Goal: Task Accomplishment & Management: Complete application form

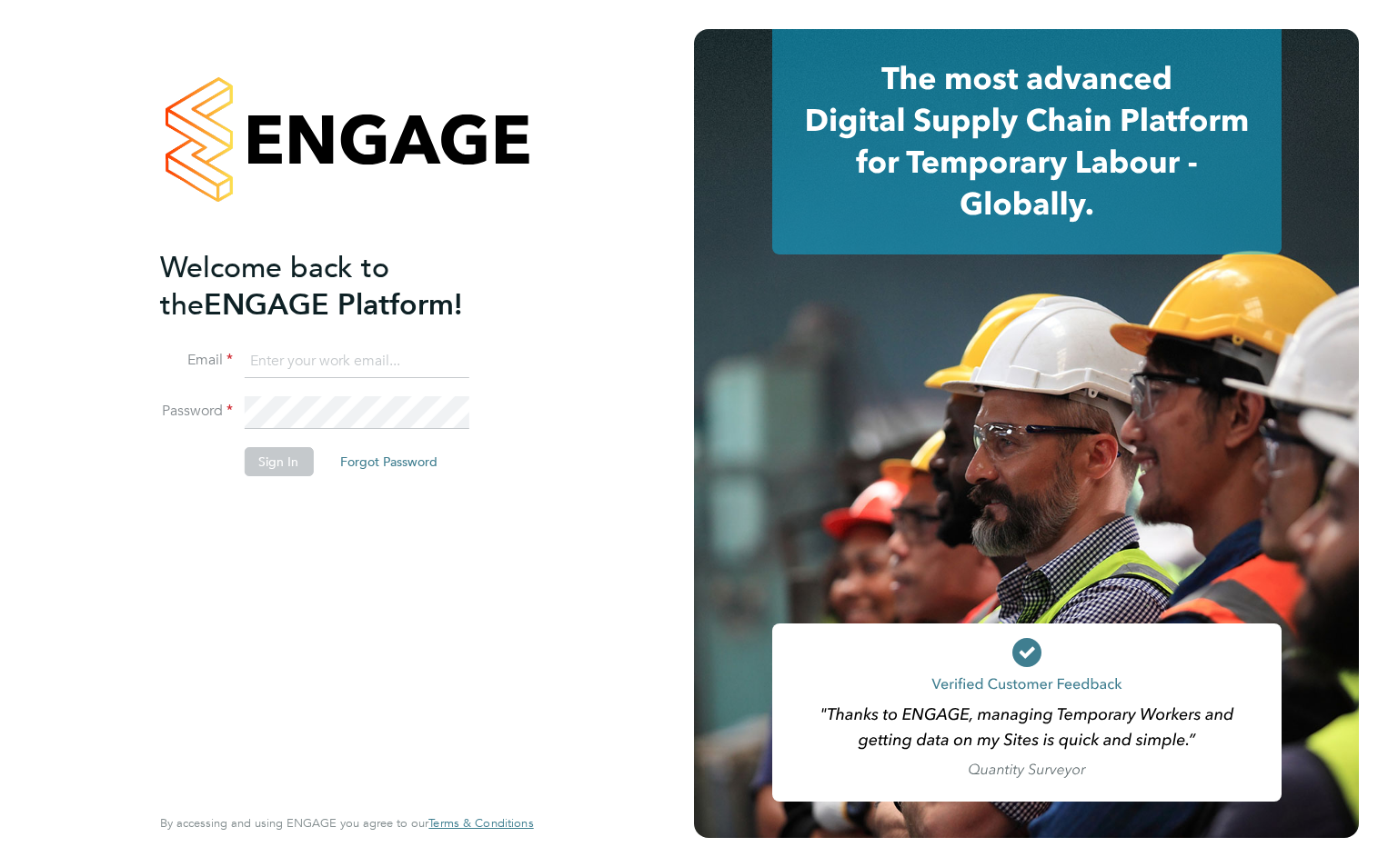
type input "wates@alliance-msp.co.uk"
click at [248, 457] on button "Sign In" at bounding box center [278, 461] width 69 height 29
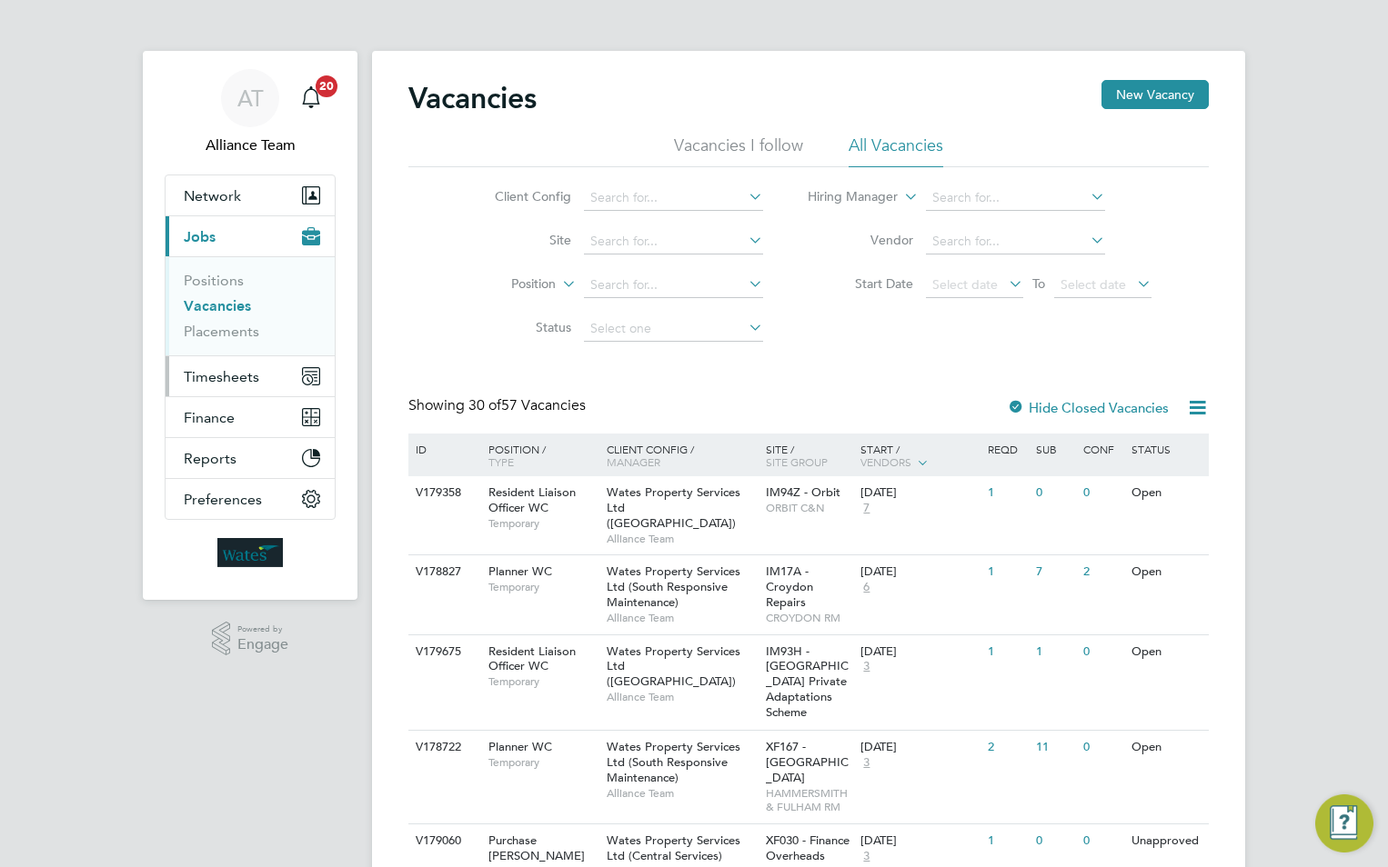
click at [228, 369] on span "Timesheets" at bounding box center [221, 376] width 75 height 17
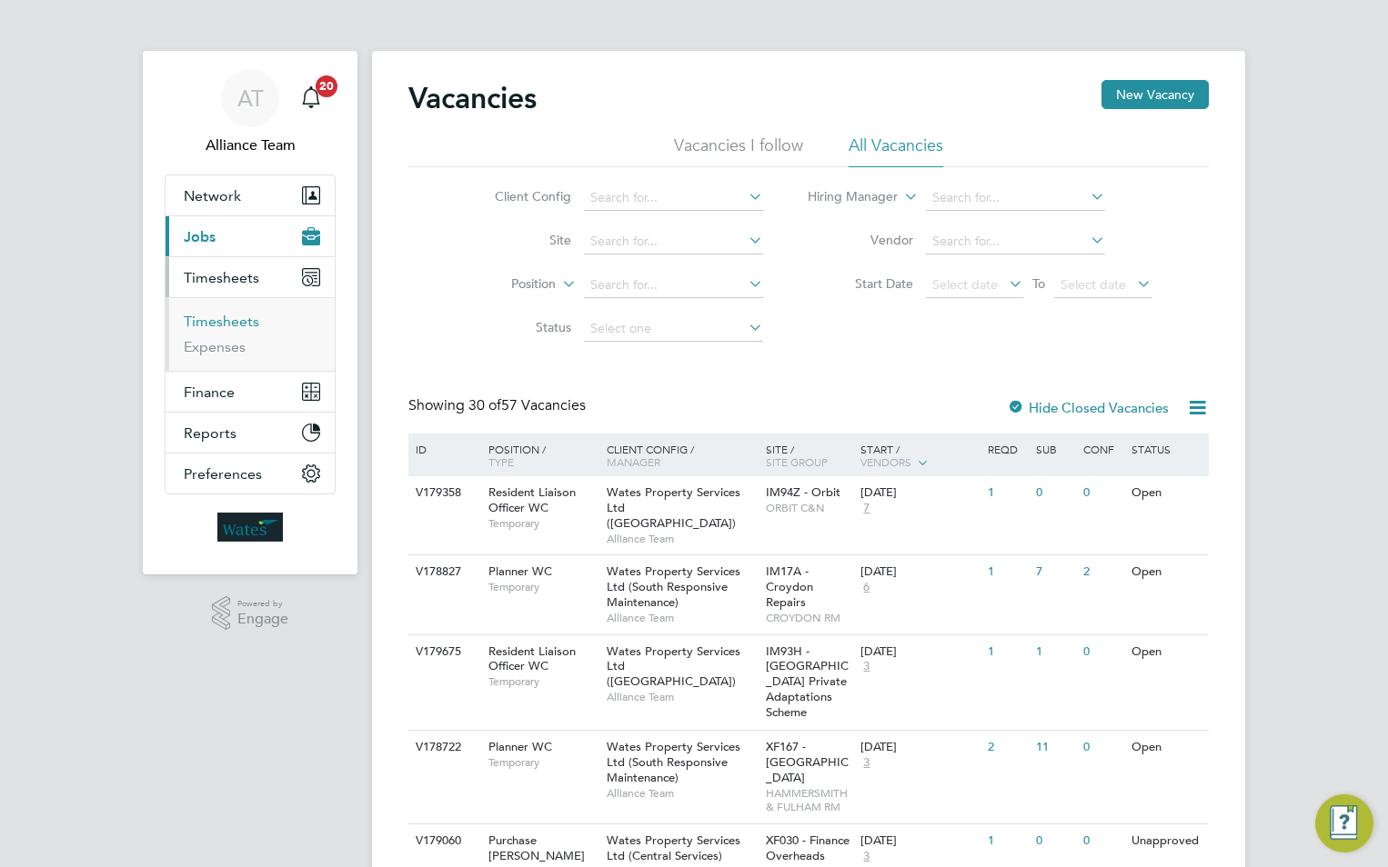
click at [231, 327] on link "Timesheets" at bounding box center [221, 321] width 75 height 17
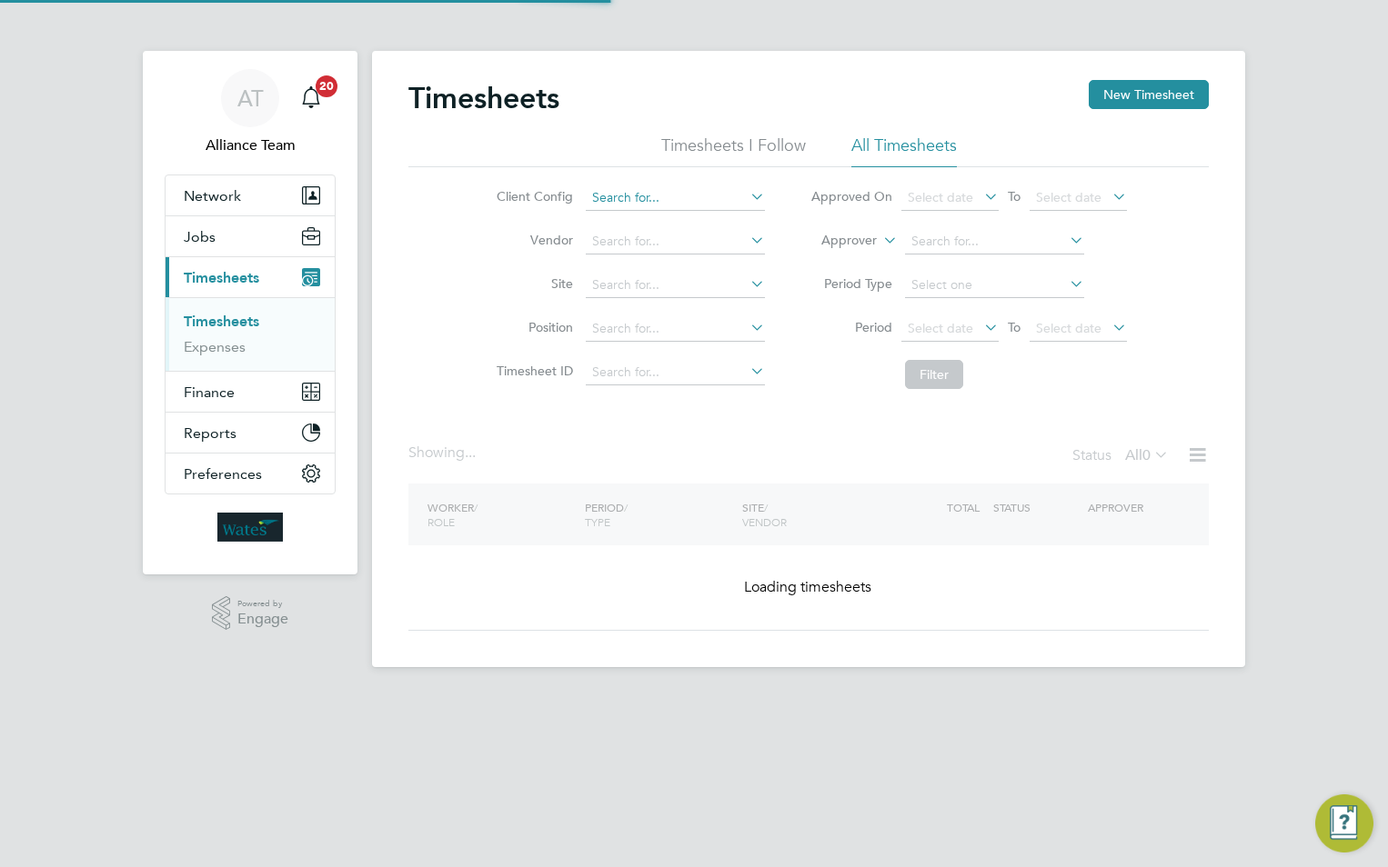
click at [638, 203] on input at bounding box center [675, 197] width 179 height 25
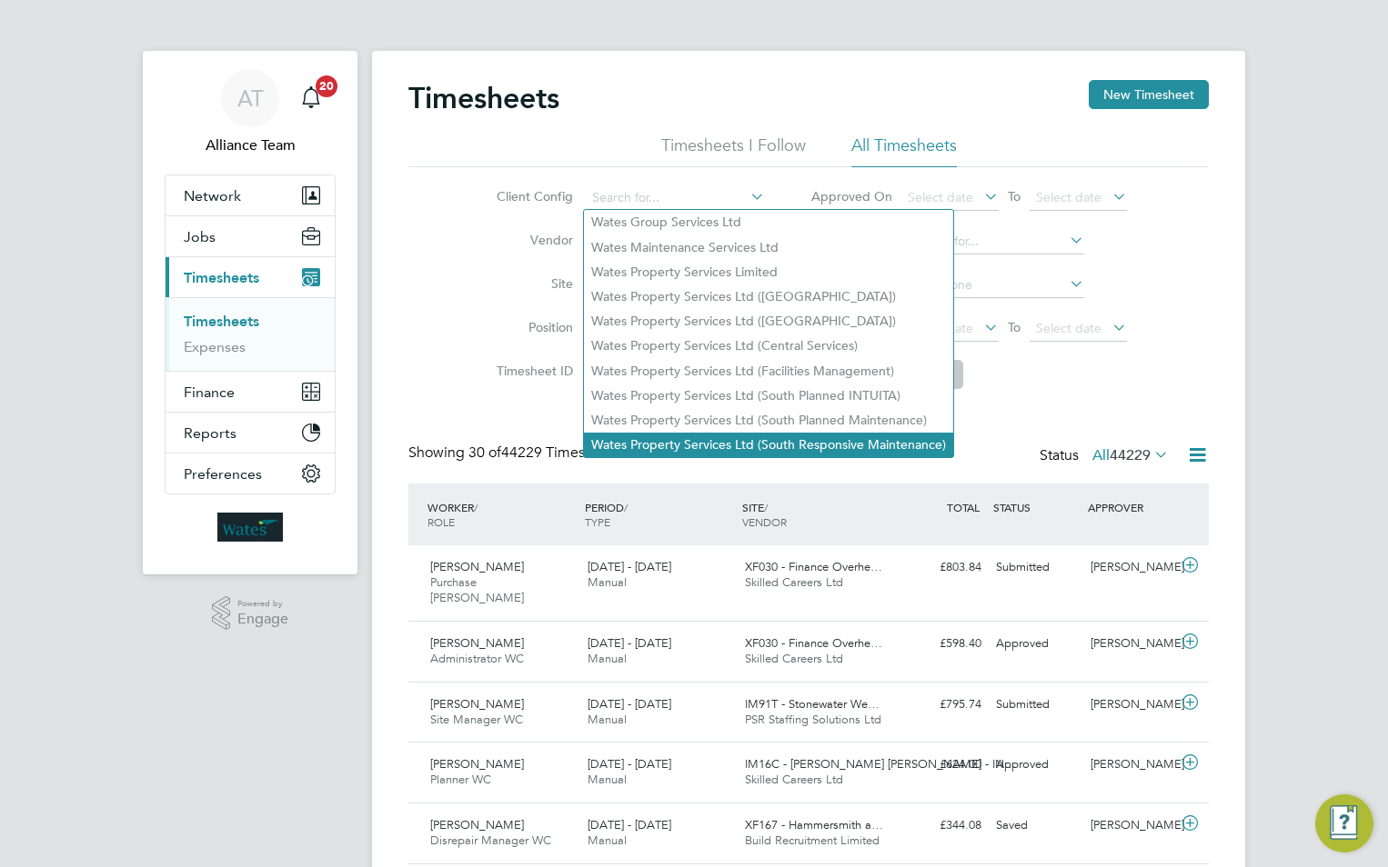
click at [703, 433] on li "Wates Property Services Ltd (South Responsive Maintenance)" at bounding box center [768, 445] width 369 height 25
type input "Wates Property Services Ltd (South Responsive Maintenance)"
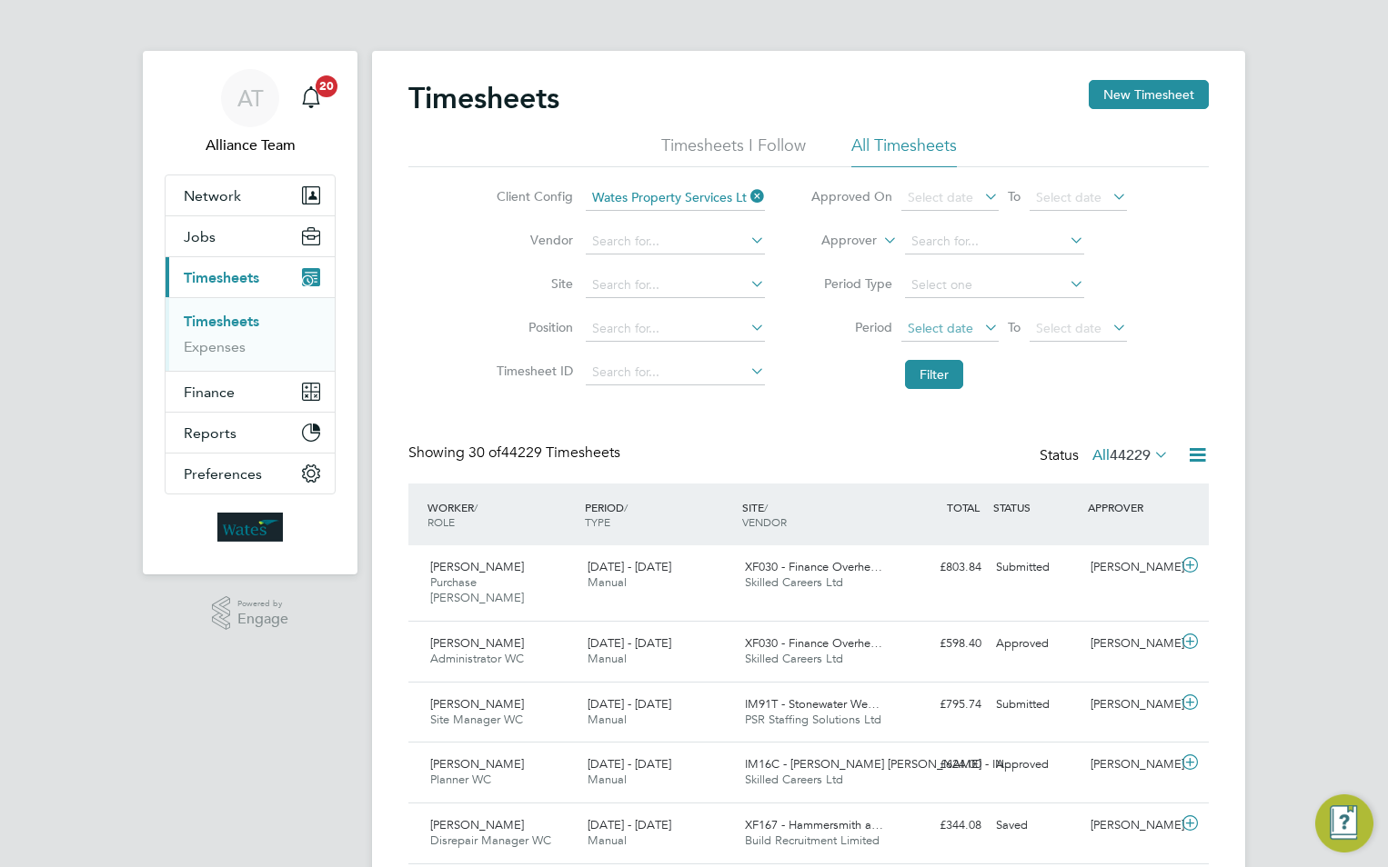
click at [951, 330] on span "Select date" at bounding box center [939, 328] width 65 height 16
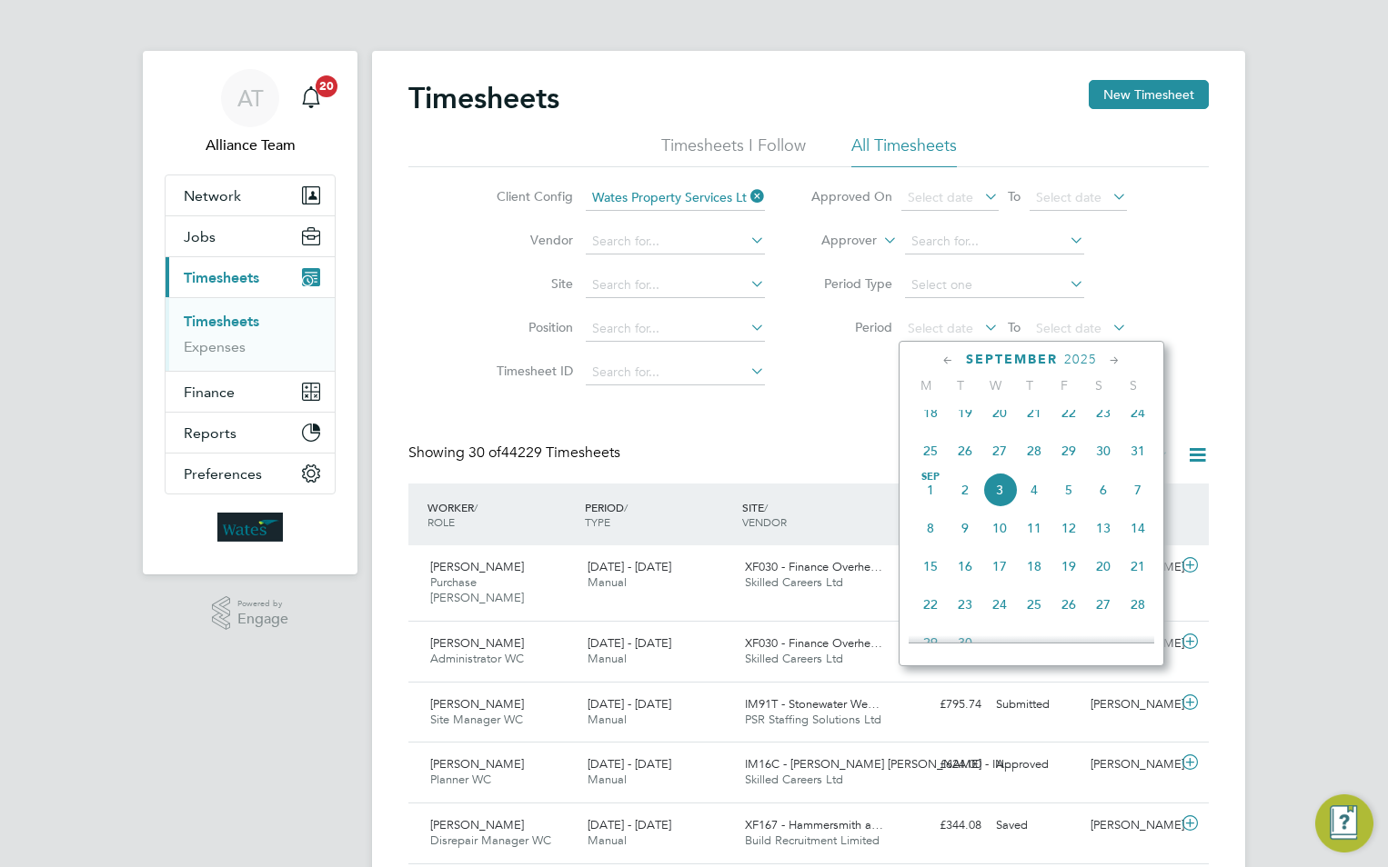
click at [1104, 425] on span "23" at bounding box center [1103, 413] width 35 height 35
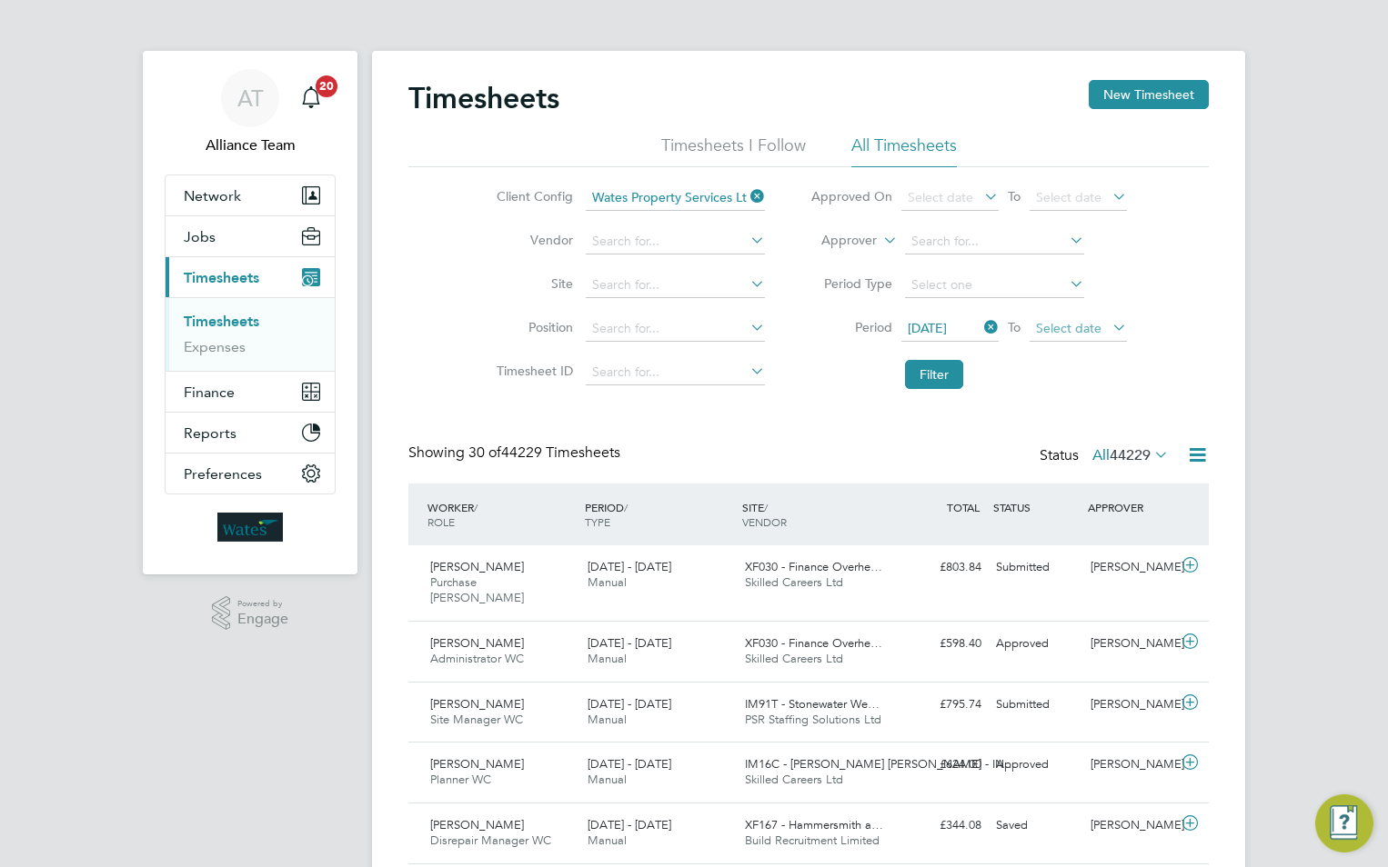
click at [1061, 331] on span "Select date" at bounding box center [1068, 328] width 65 height 16
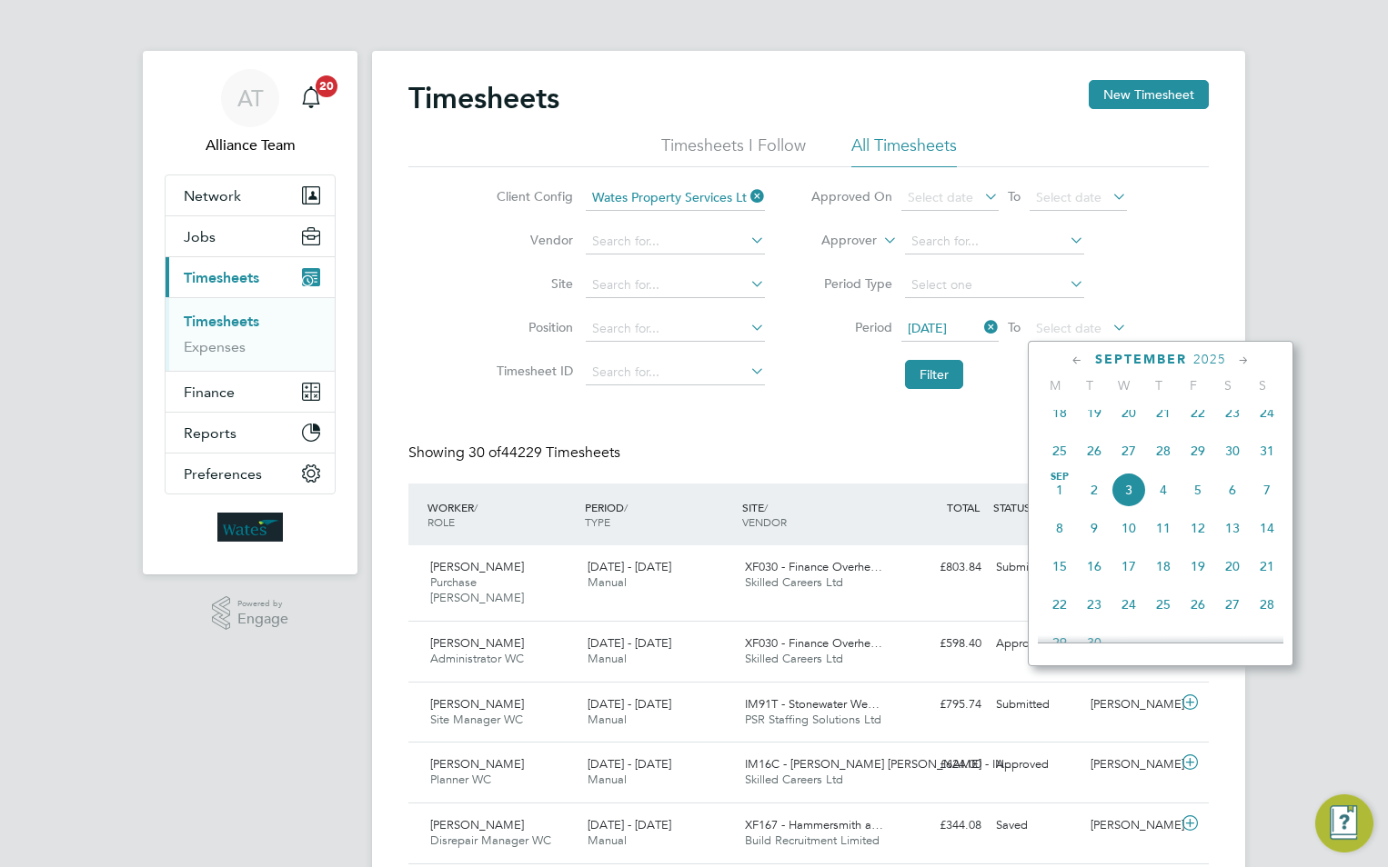
click at [1195, 457] on span "29" at bounding box center [1197, 451] width 35 height 35
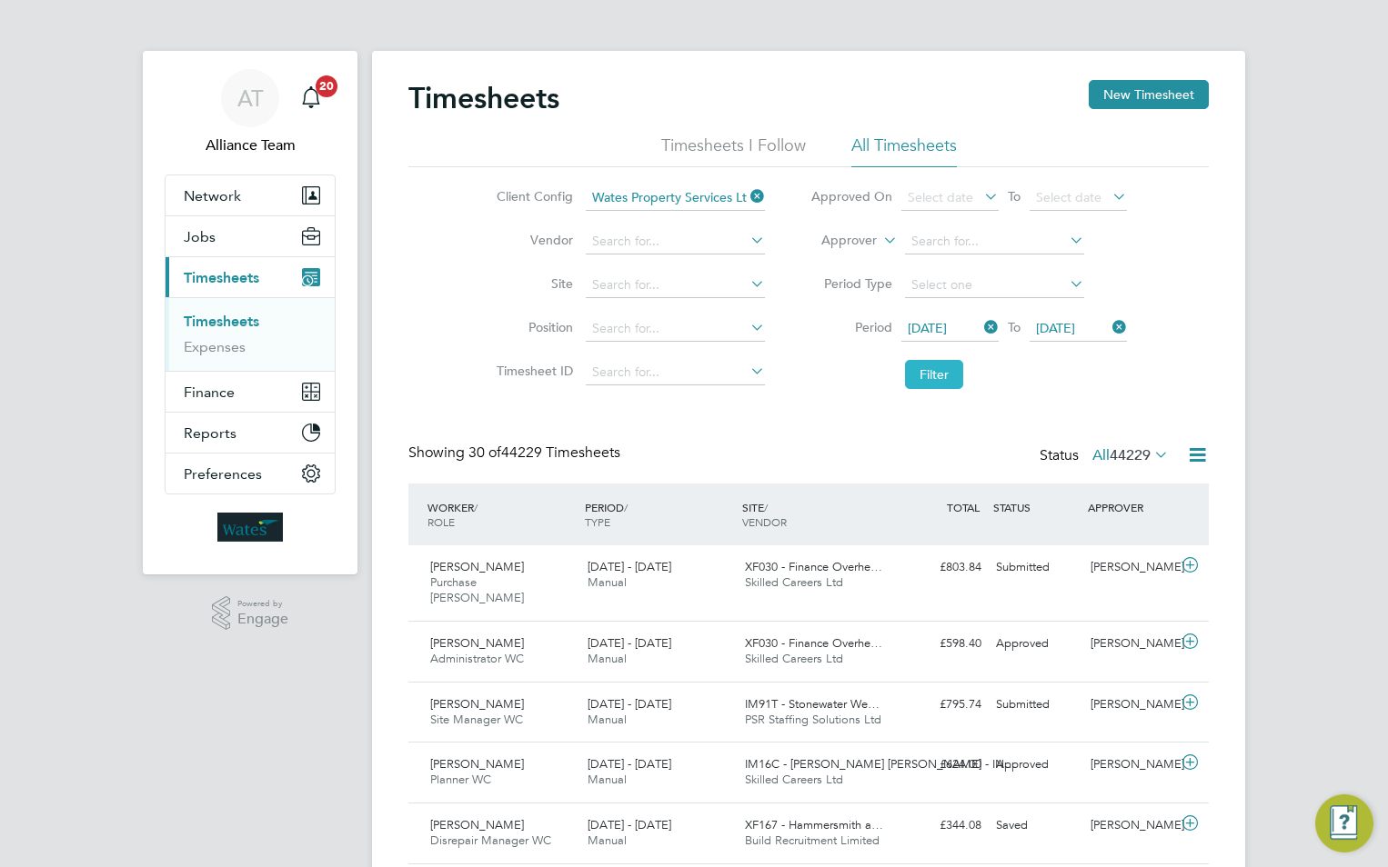
click at [947, 377] on button "Filter" at bounding box center [934, 374] width 58 height 29
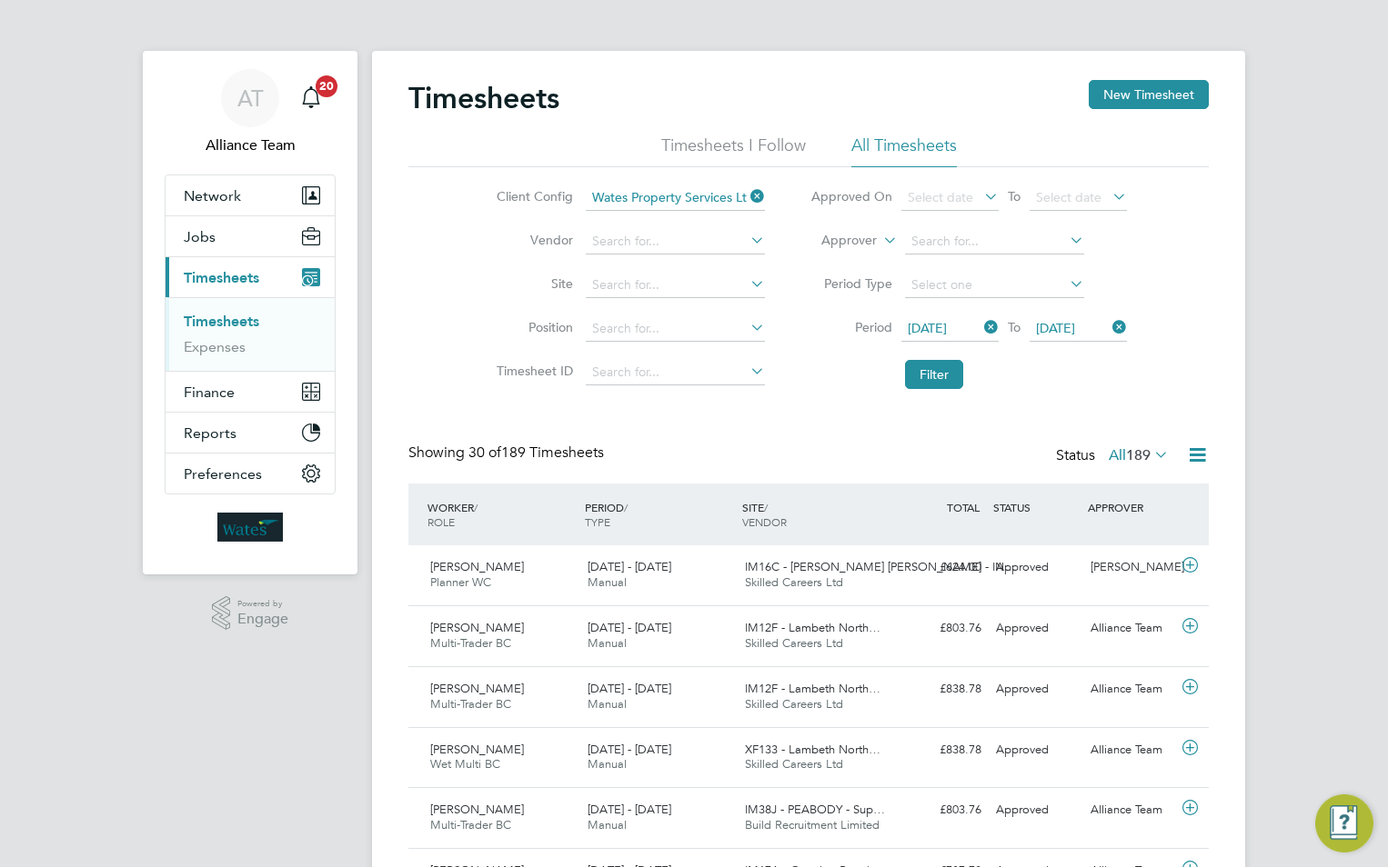
click at [1198, 450] on icon at bounding box center [1197, 455] width 23 height 23
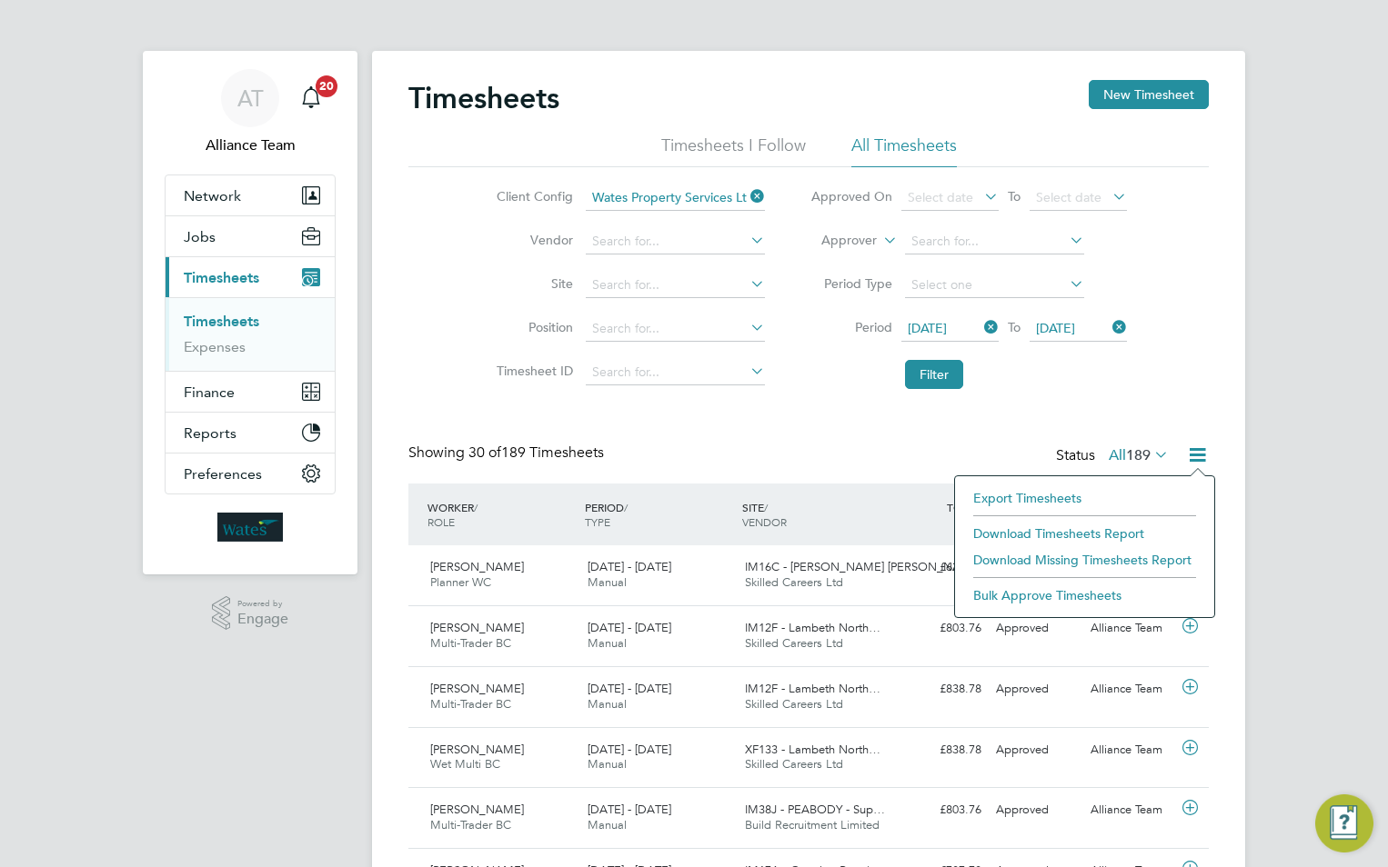
click at [1065, 559] on li "Download Missing Timesheets Report" at bounding box center [1084, 559] width 241 height 25
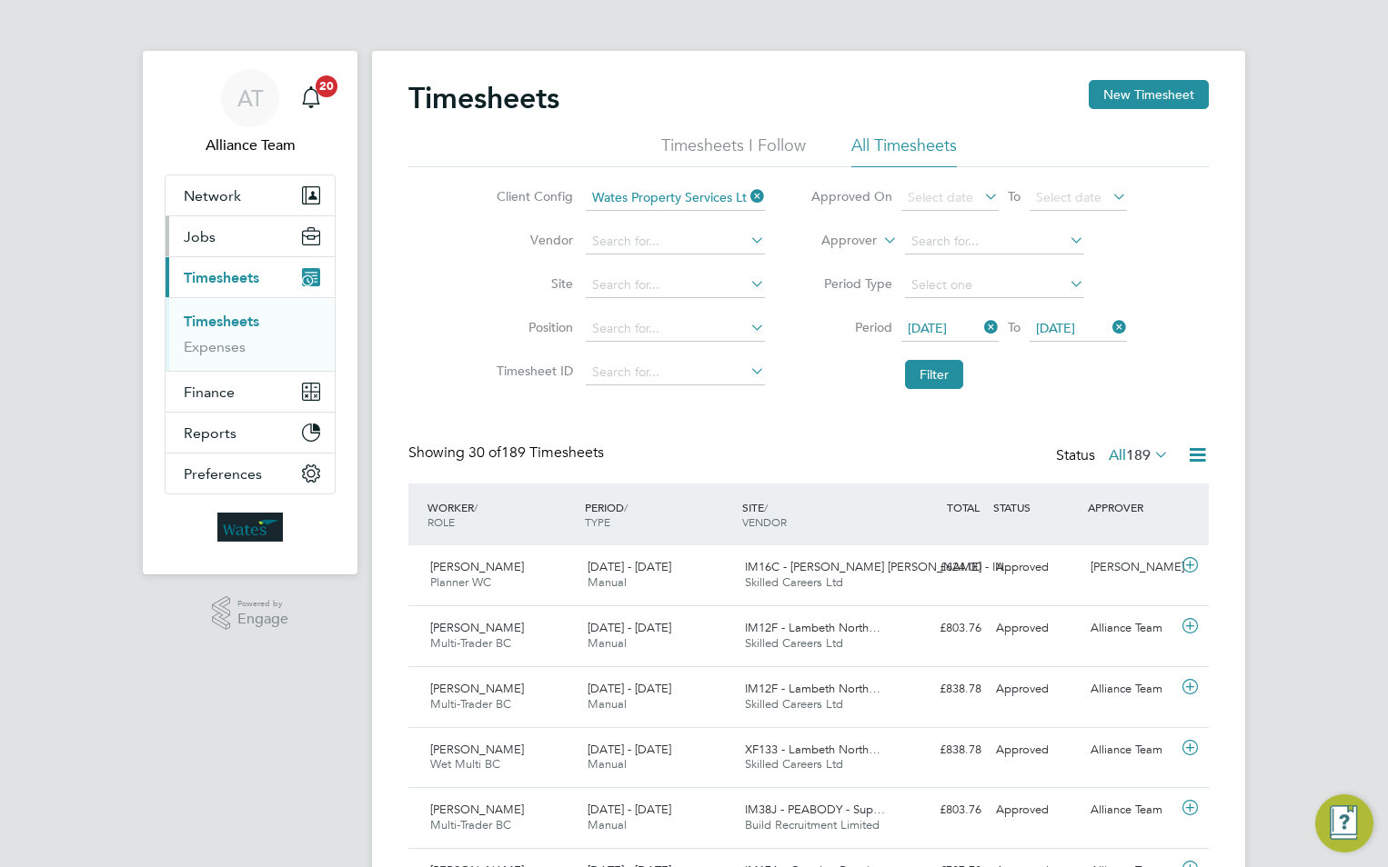
click at [208, 240] on span "Jobs" at bounding box center [200, 236] width 32 height 17
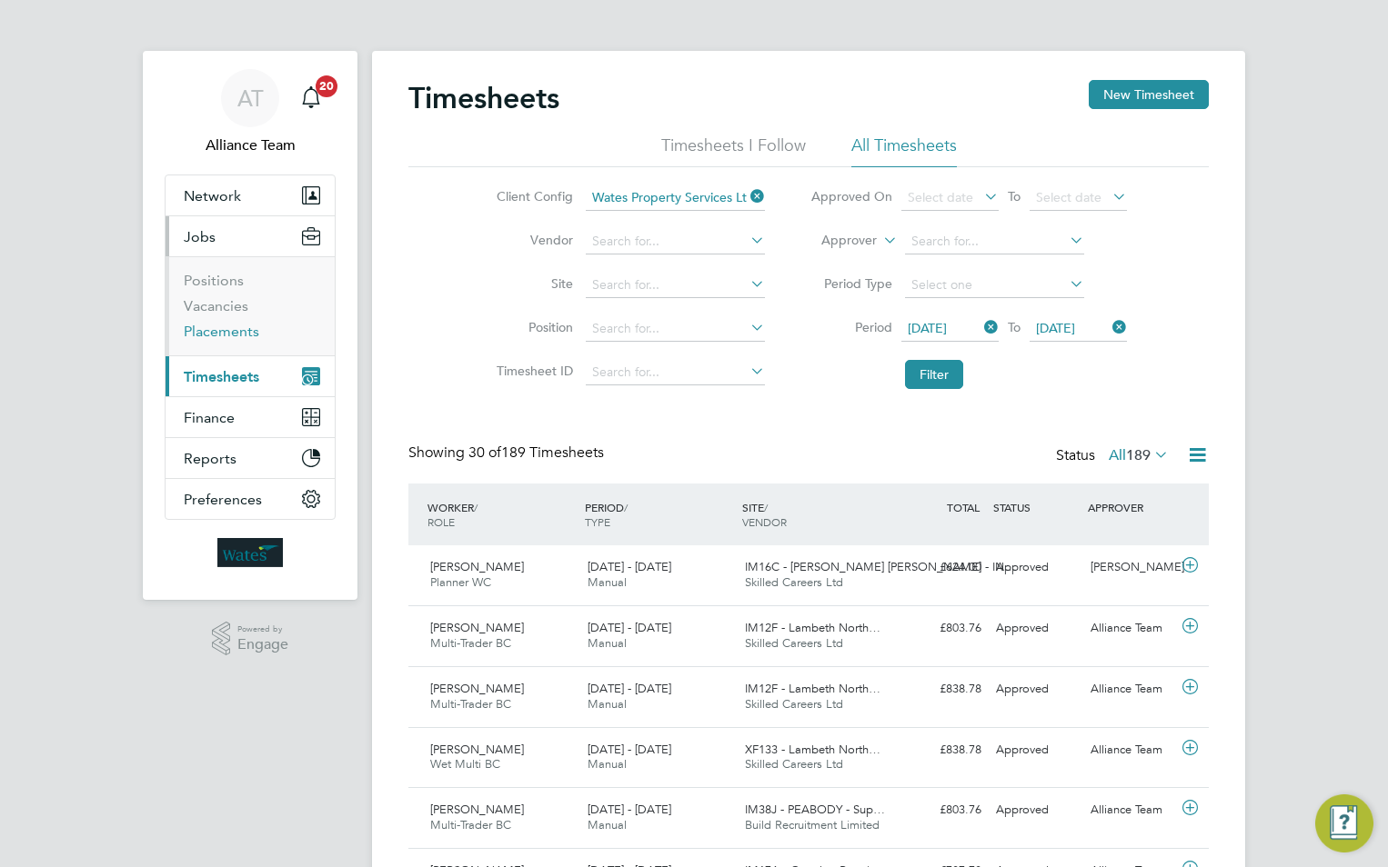
drag, startPoint x: 227, startPoint y: 331, endPoint x: 304, endPoint y: 329, distance: 76.4
click at [227, 331] on link "Placements" at bounding box center [221, 331] width 75 height 17
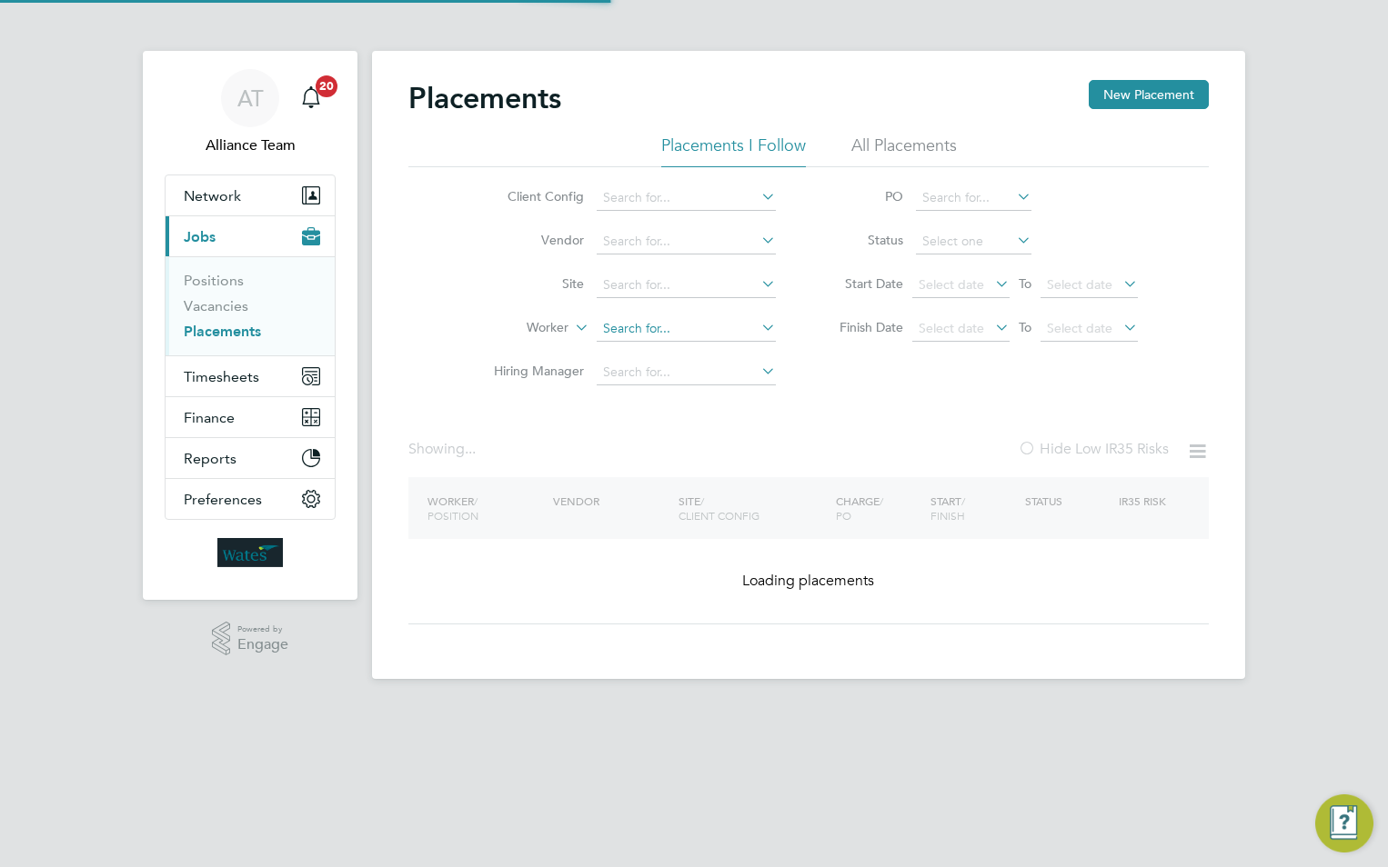
click at [646, 329] on input at bounding box center [686, 328] width 179 height 25
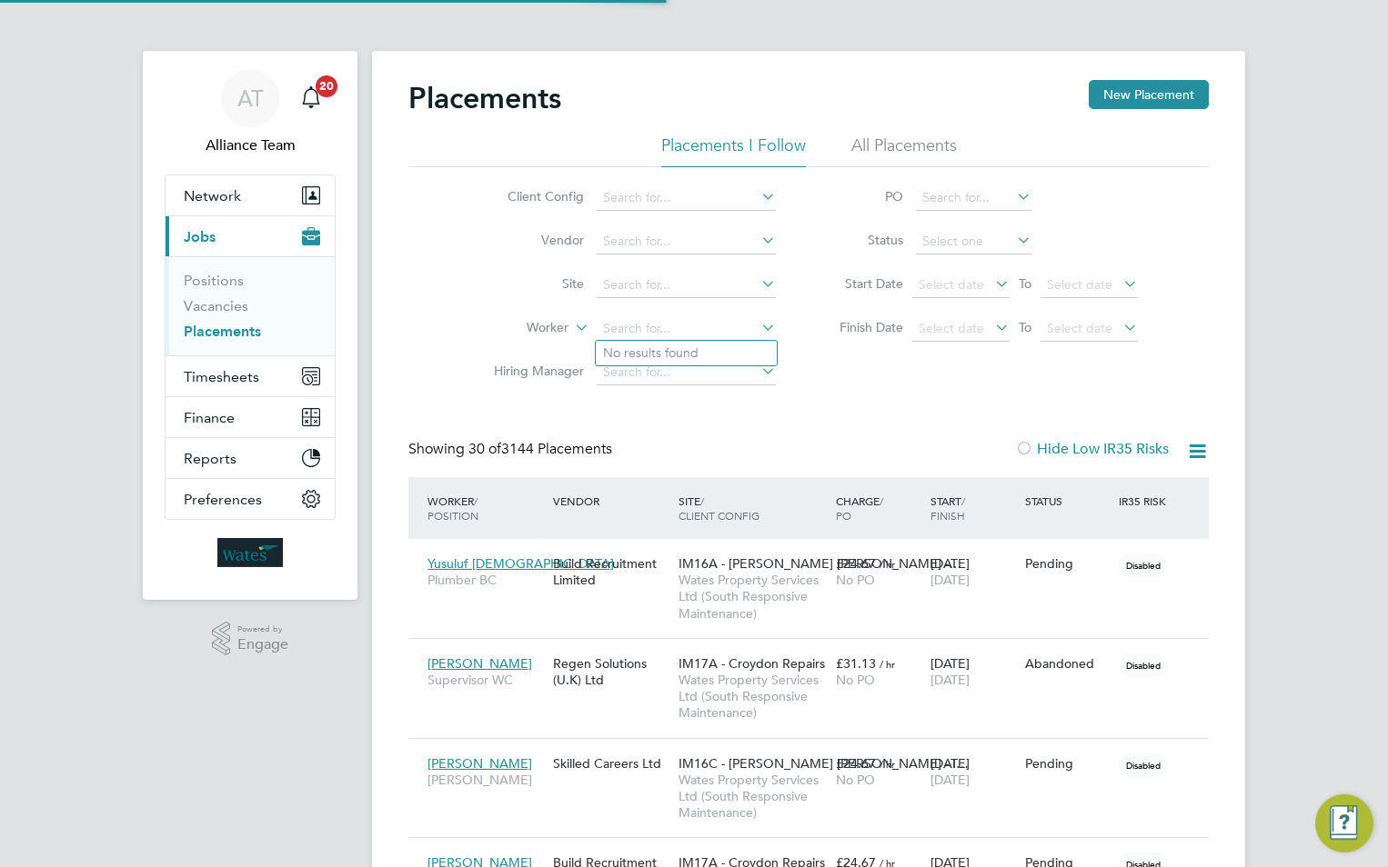
scroll to position [53, 126]
click at [673, 354] on li "[PERSON_NAME] vis" at bounding box center [686, 353] width 181 height 25
type input "[PERSON_NAME]"
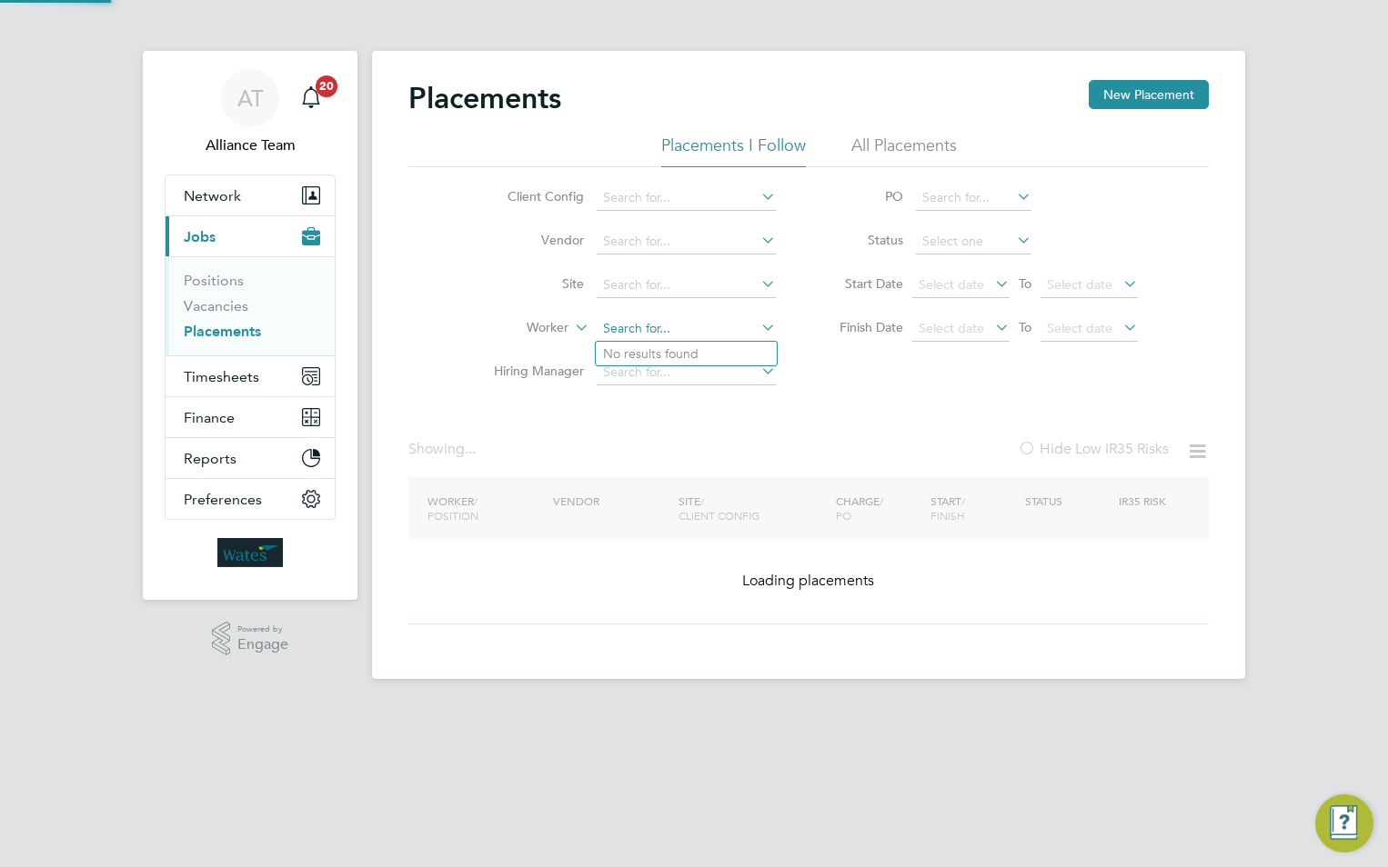
click at [677, 320] on input at bounding box center [686, 328] width 179 height 25
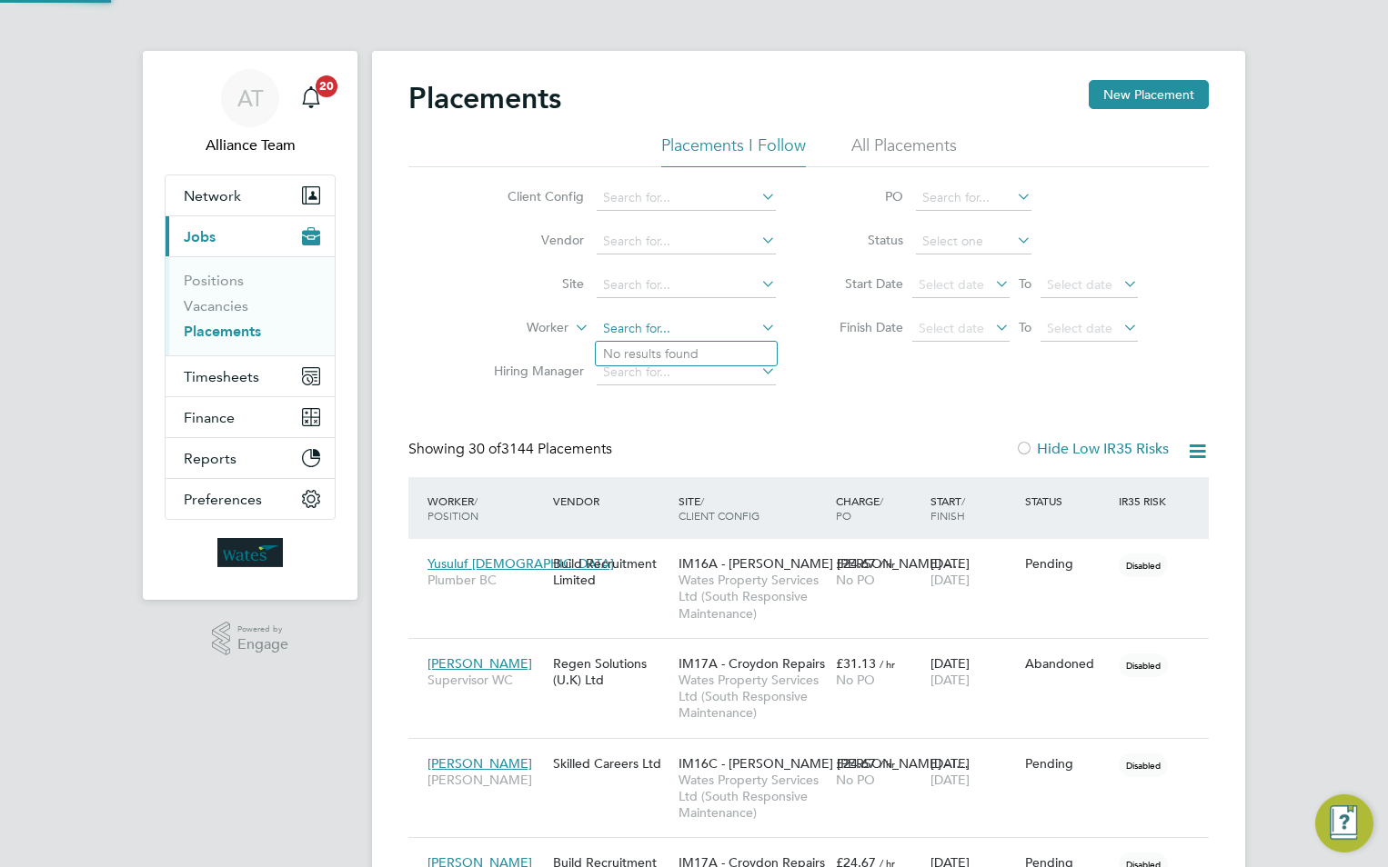
scroll to position [53, 126]
type input "a"
type input "s"
click at [670, 336] on input at bounding box center [686, 328] width 179 height 25
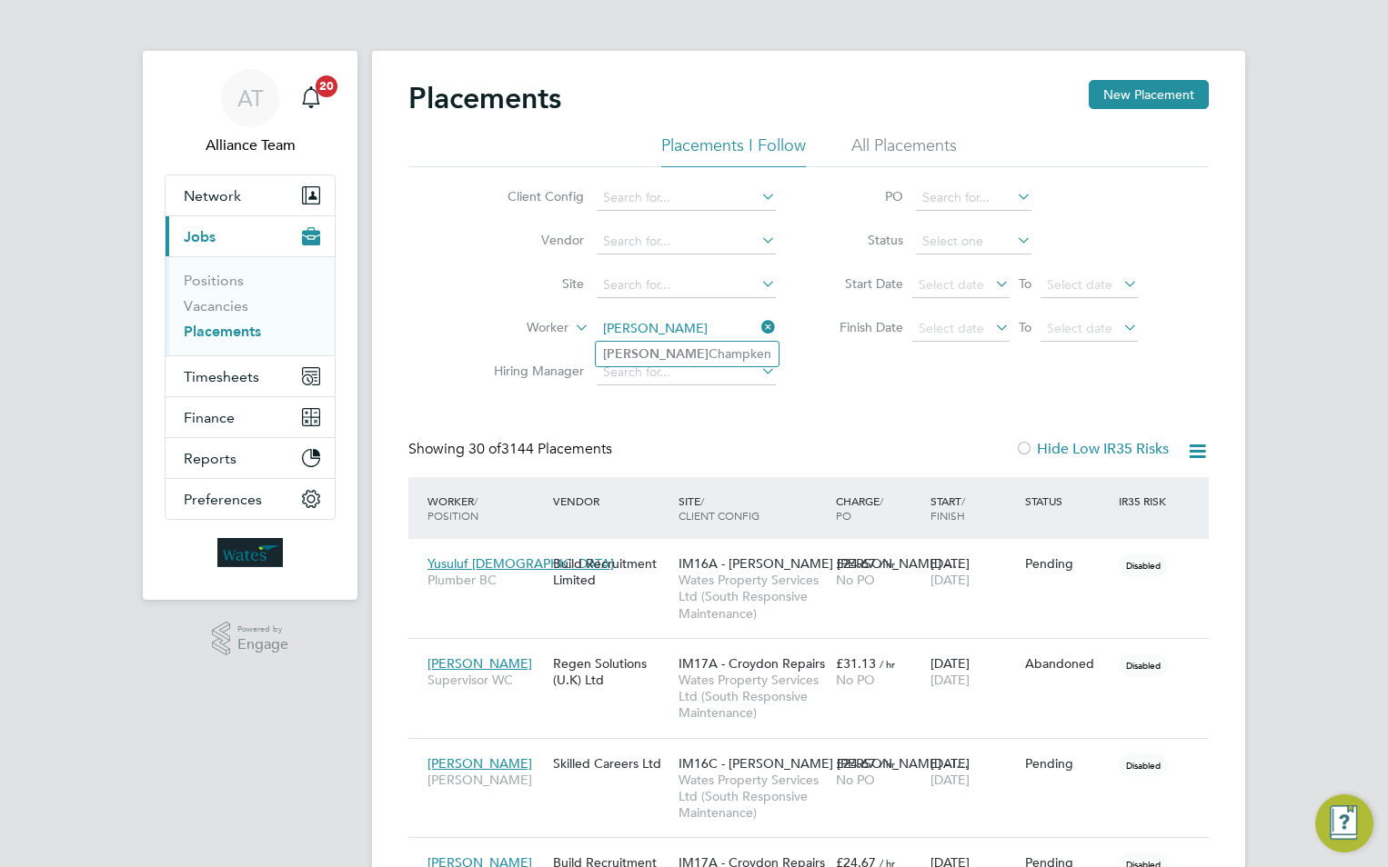
type input "[PERSON_NAME]"
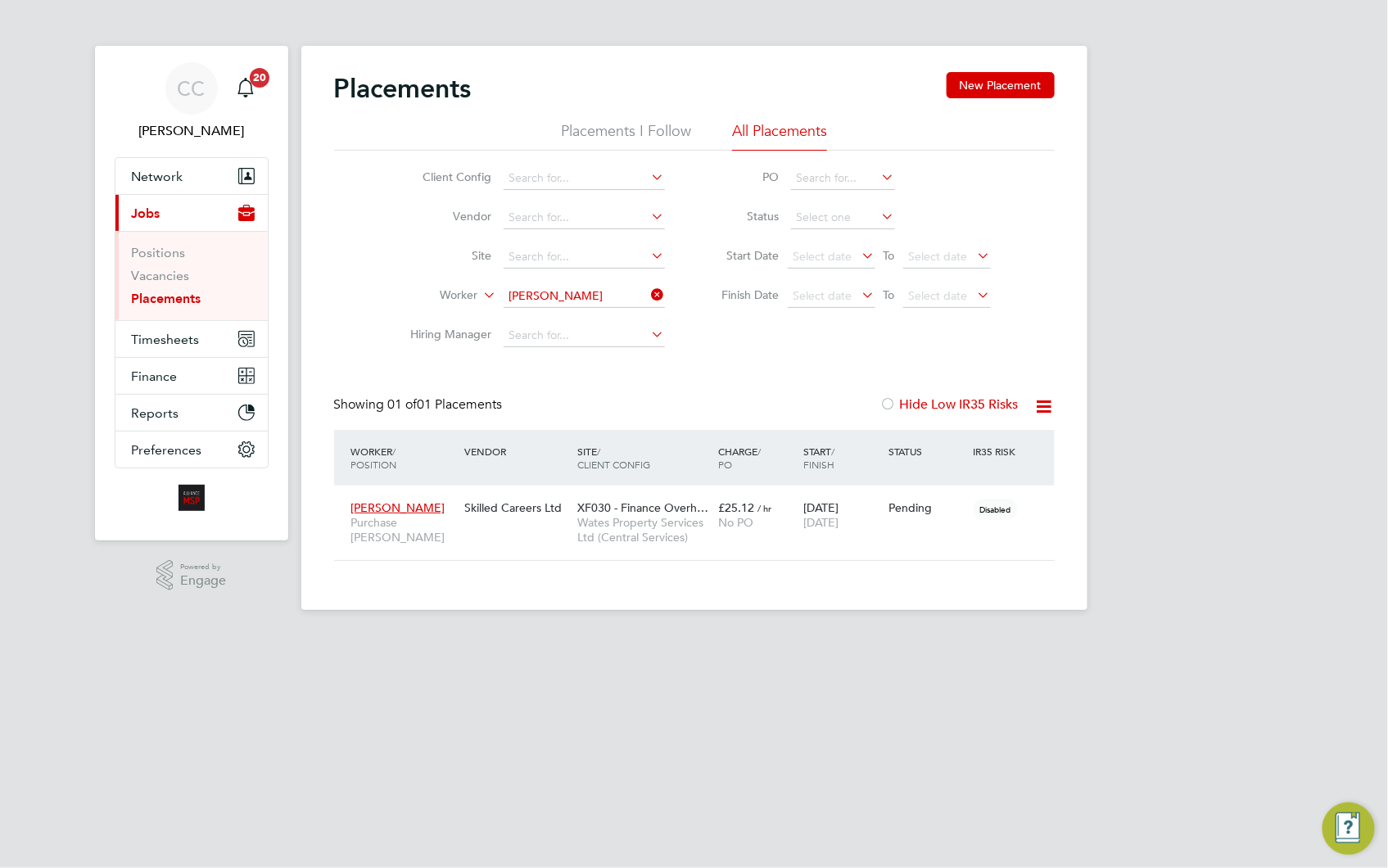
scroll to position [61, 142]
drag, startPoint x: 0, startPoint y: 0, endPoint x: 167, endPoint y: 339, distance: 377.9
click at [167, 339] on span "Timesheets" at bounding box center [165, 339] width 68 height 15
click at [151, 339] on span "Timesheets" at bounding box center [165, 339] width 68 height 15
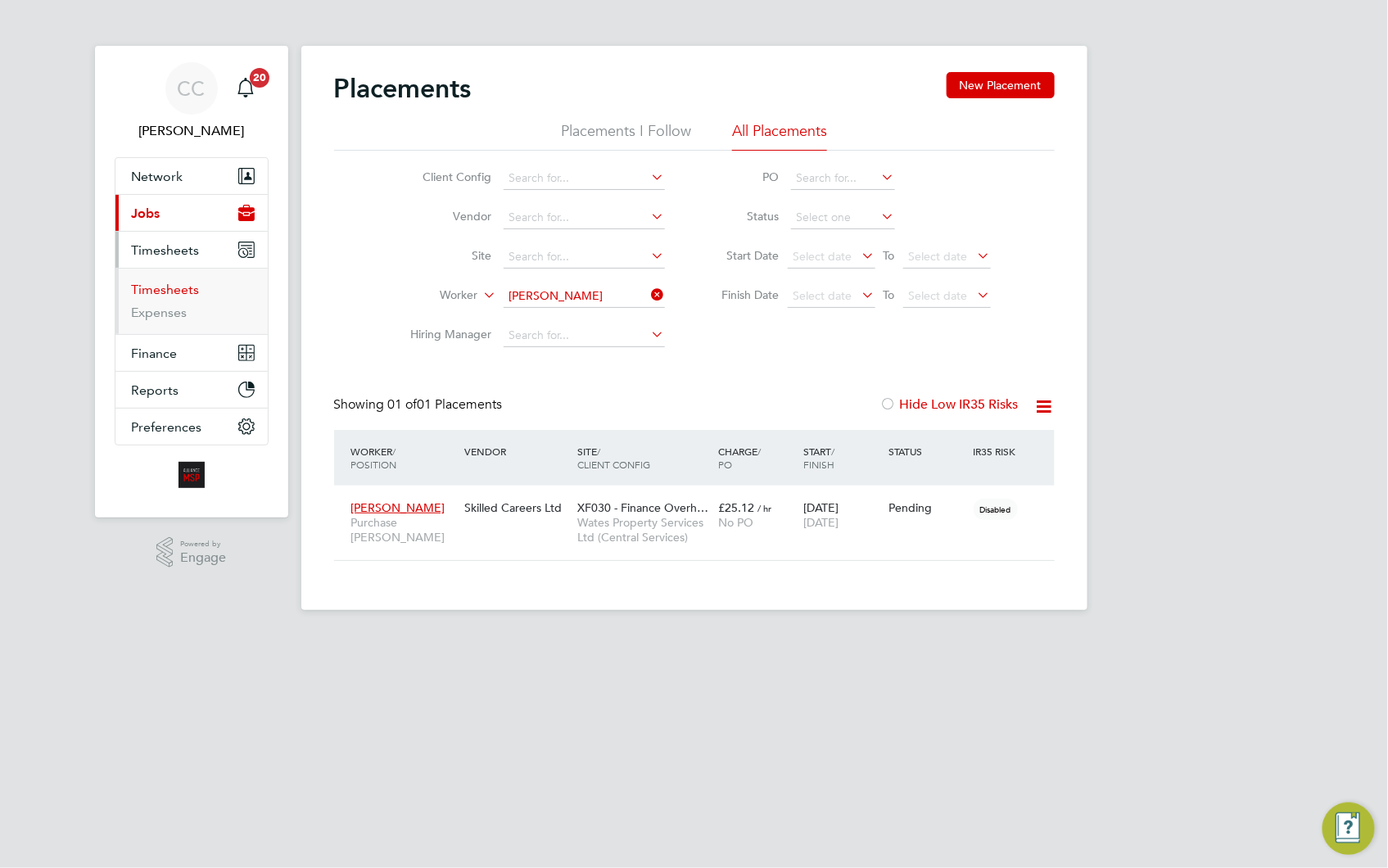
click at [176, 295] on link "Timesheets" at bounding box center [165, 289] width 68 height 15
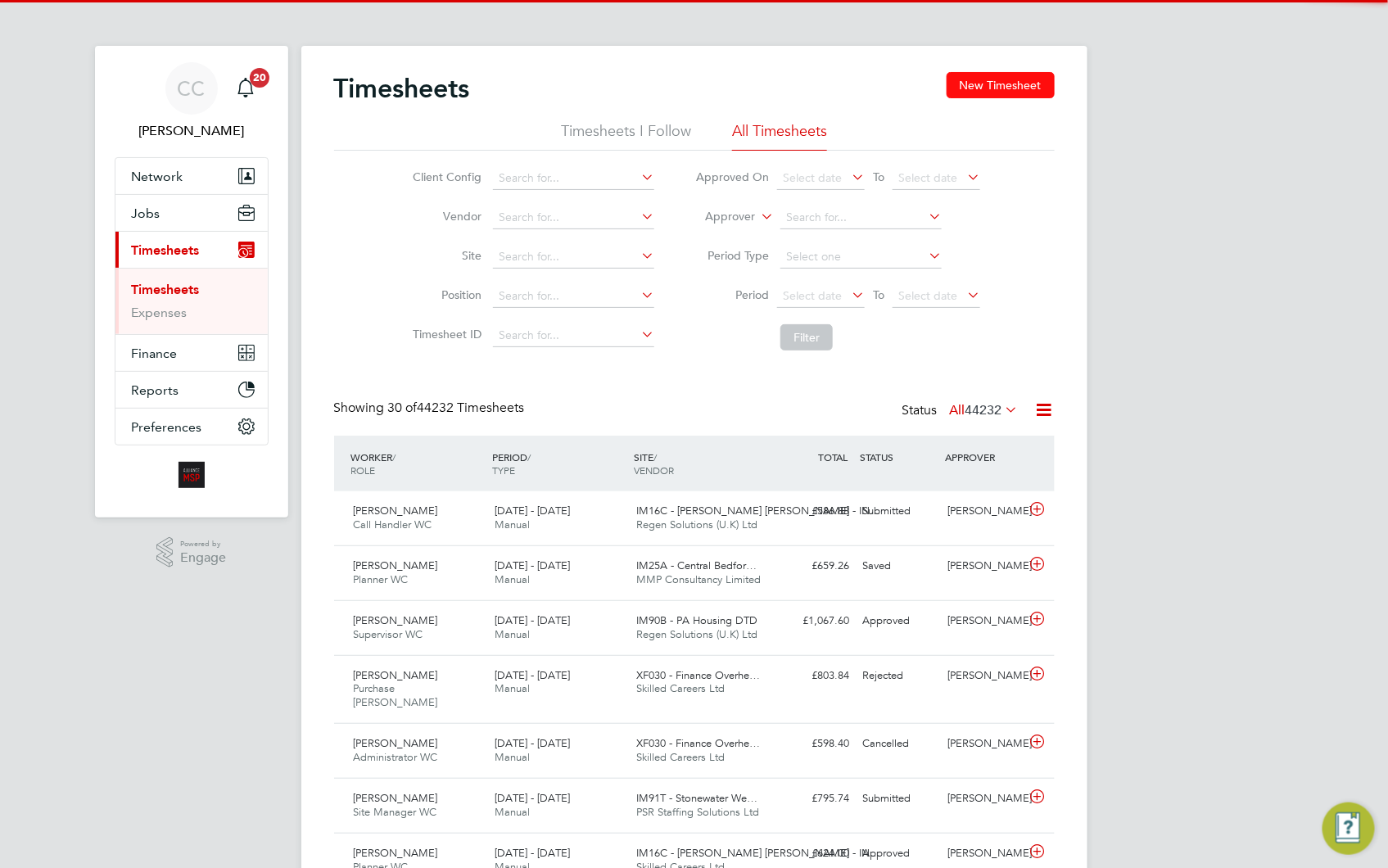
click at [966, 83] on button "New Timesheet" at bounding box center [1001, 85] width 108 height 26
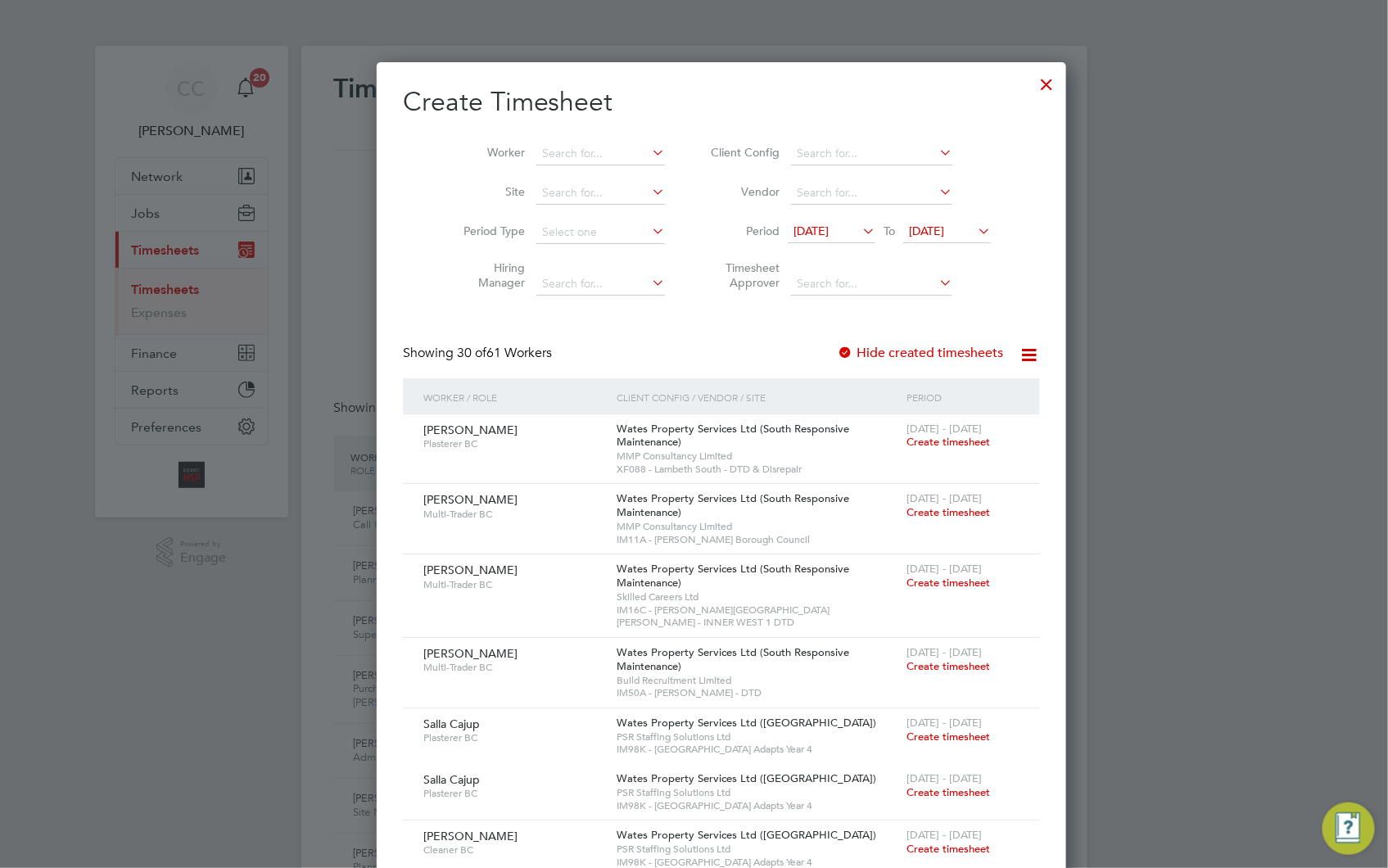
click at [907, 446] on span "Create timesheet" at bounding box center [948, 441] width 84 height 14
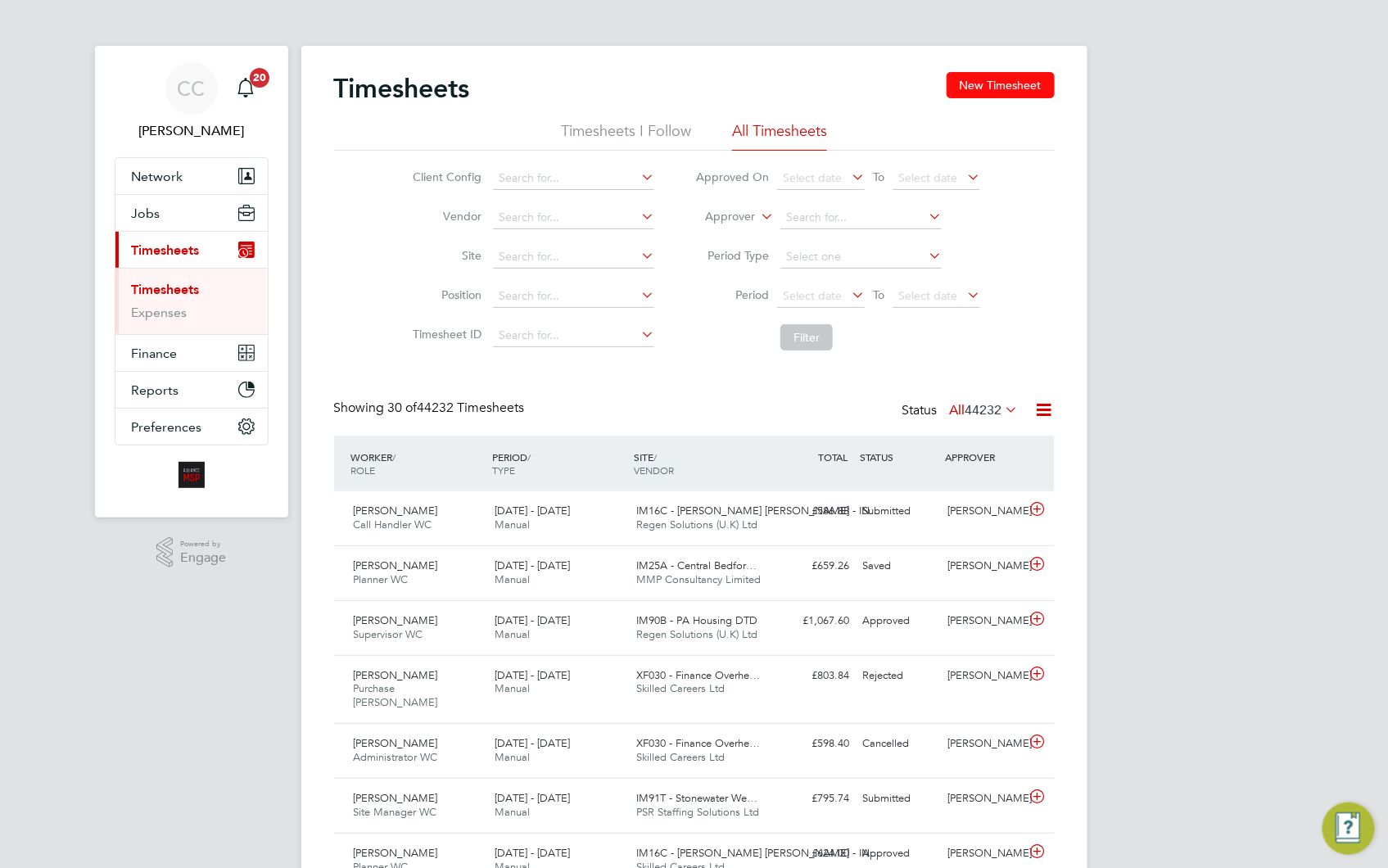
click at [998, 85] on button "New Timesheet" at bounding box center [1001, 85] width 108 height 26
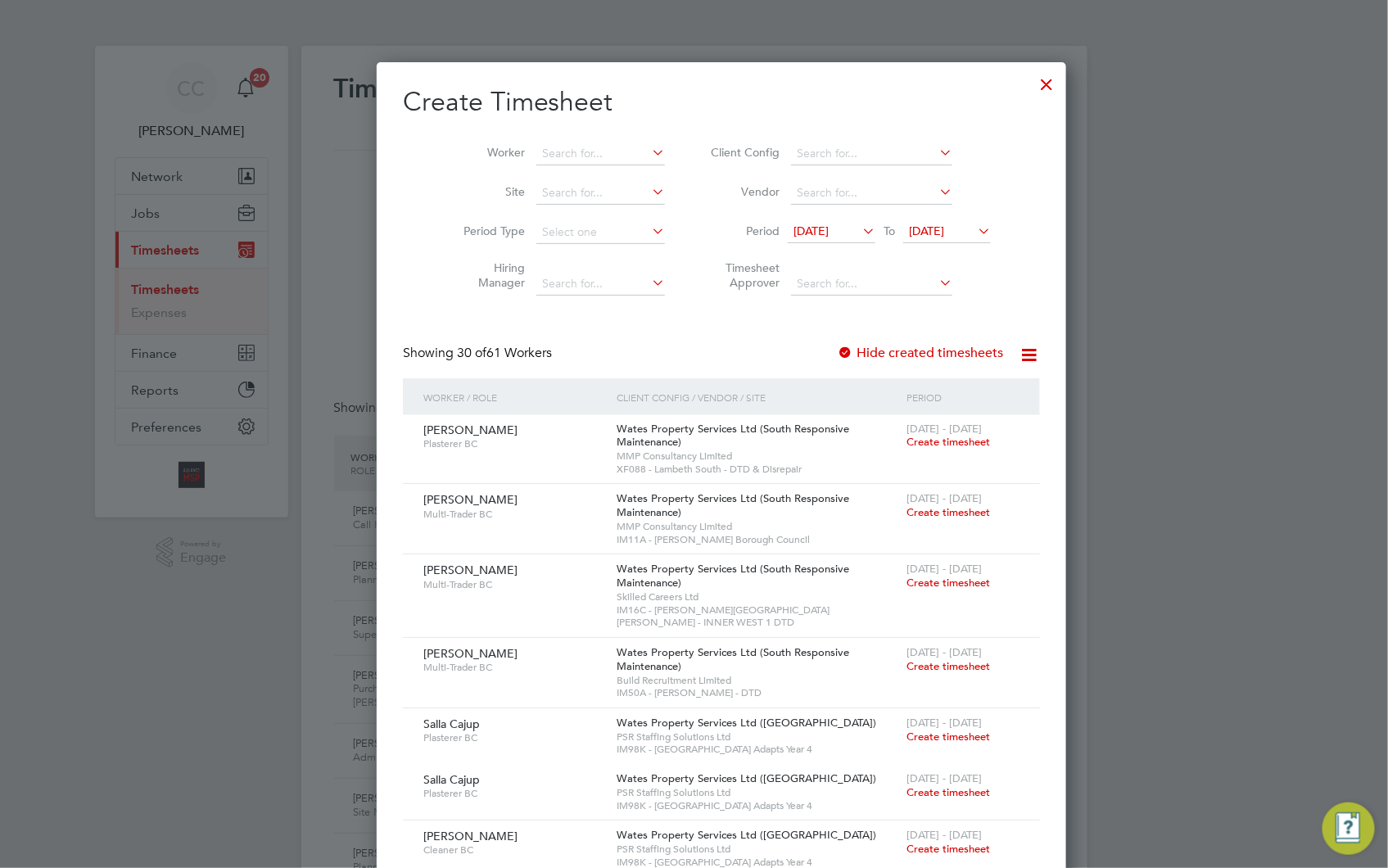
click at [907, 445] on span "Create timesheet" at bounding box center [948, 441] width 84 height 14
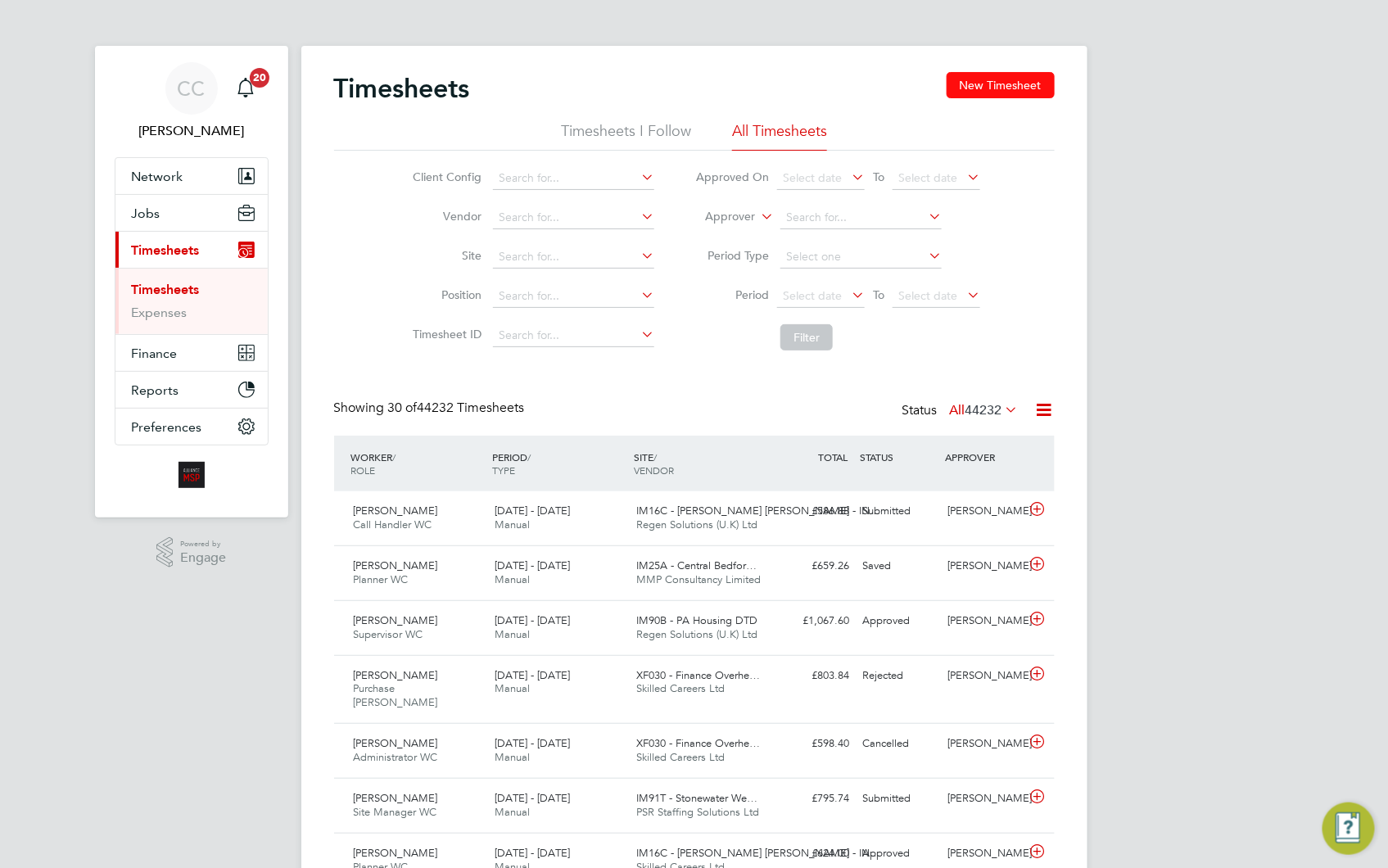
click at [962, 86] on button "New Timesheet" at bounding box center [1001, 85] width 108 height 26
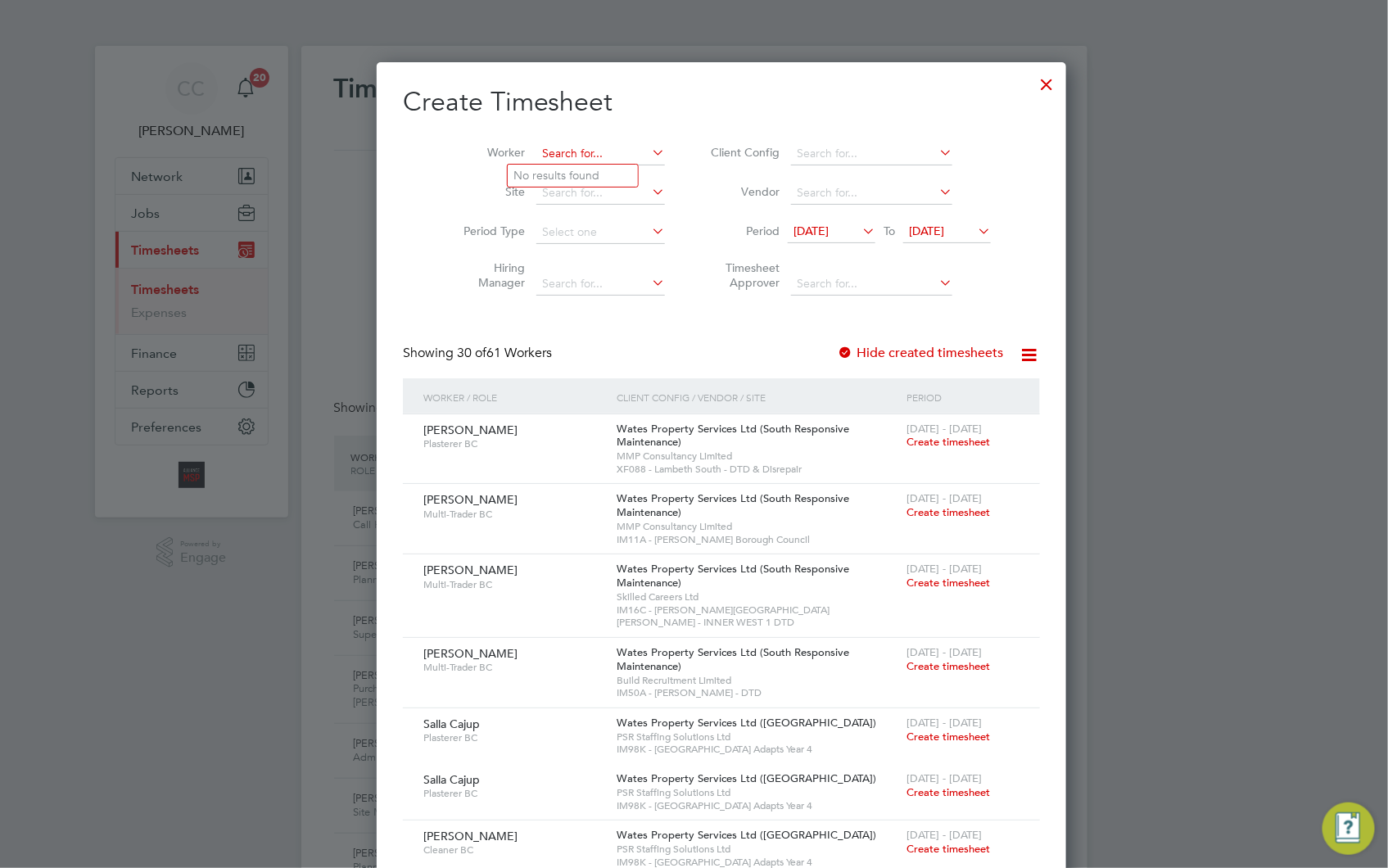
click at [554, 150] on input at bounding box center [601, 153] width 129 height 23
click at [907, 440] on span "Create timesheet" at bounding box center [948, 441] width 84 height 14
